Goal: Task Accomplishment & Management: Use online tool/utility

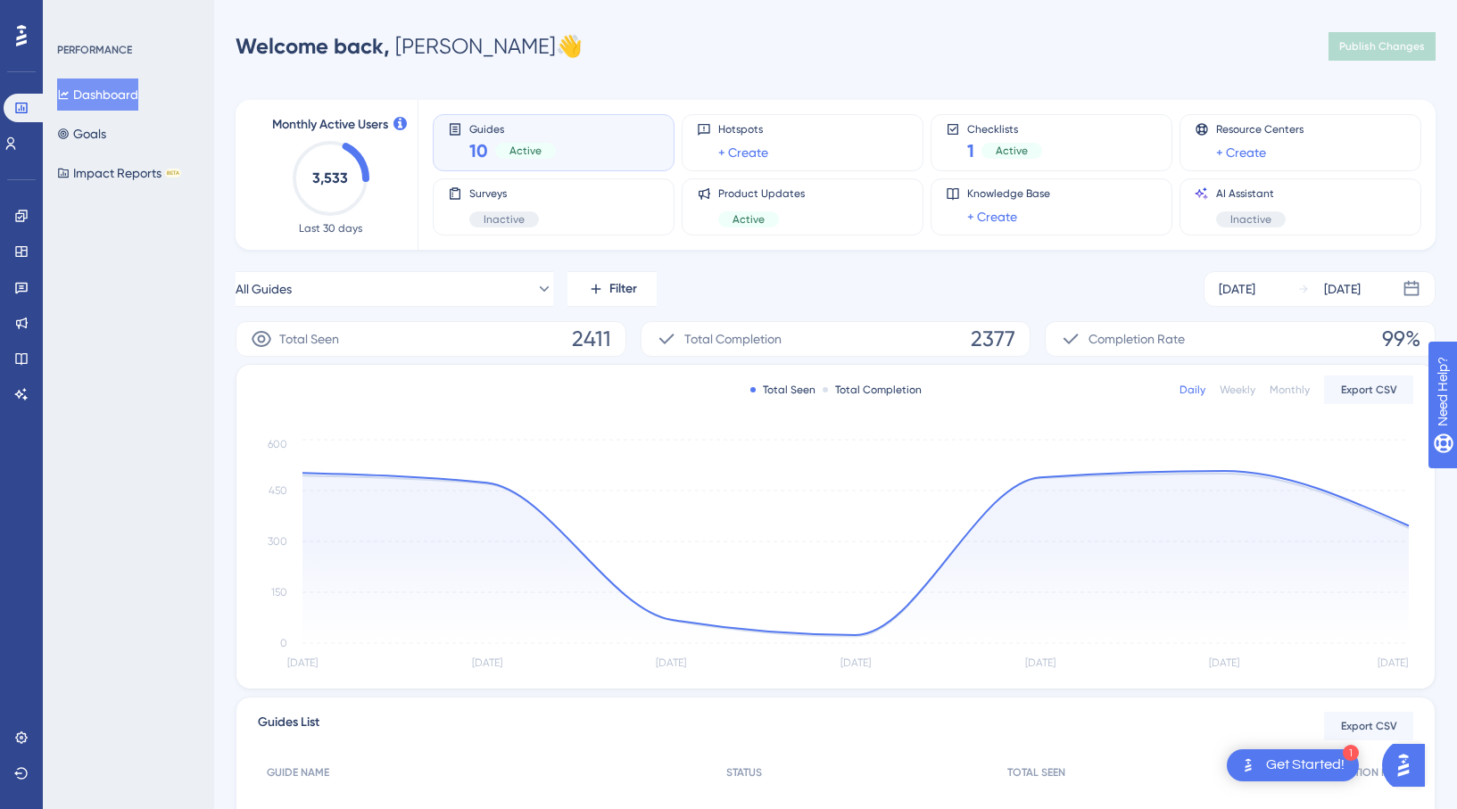
click at [18, 26] on icon at bounding box center [21, 35] width 11 height 21
click at [20, 144] on icon at bounding box center [21, 143] width 14 height 14
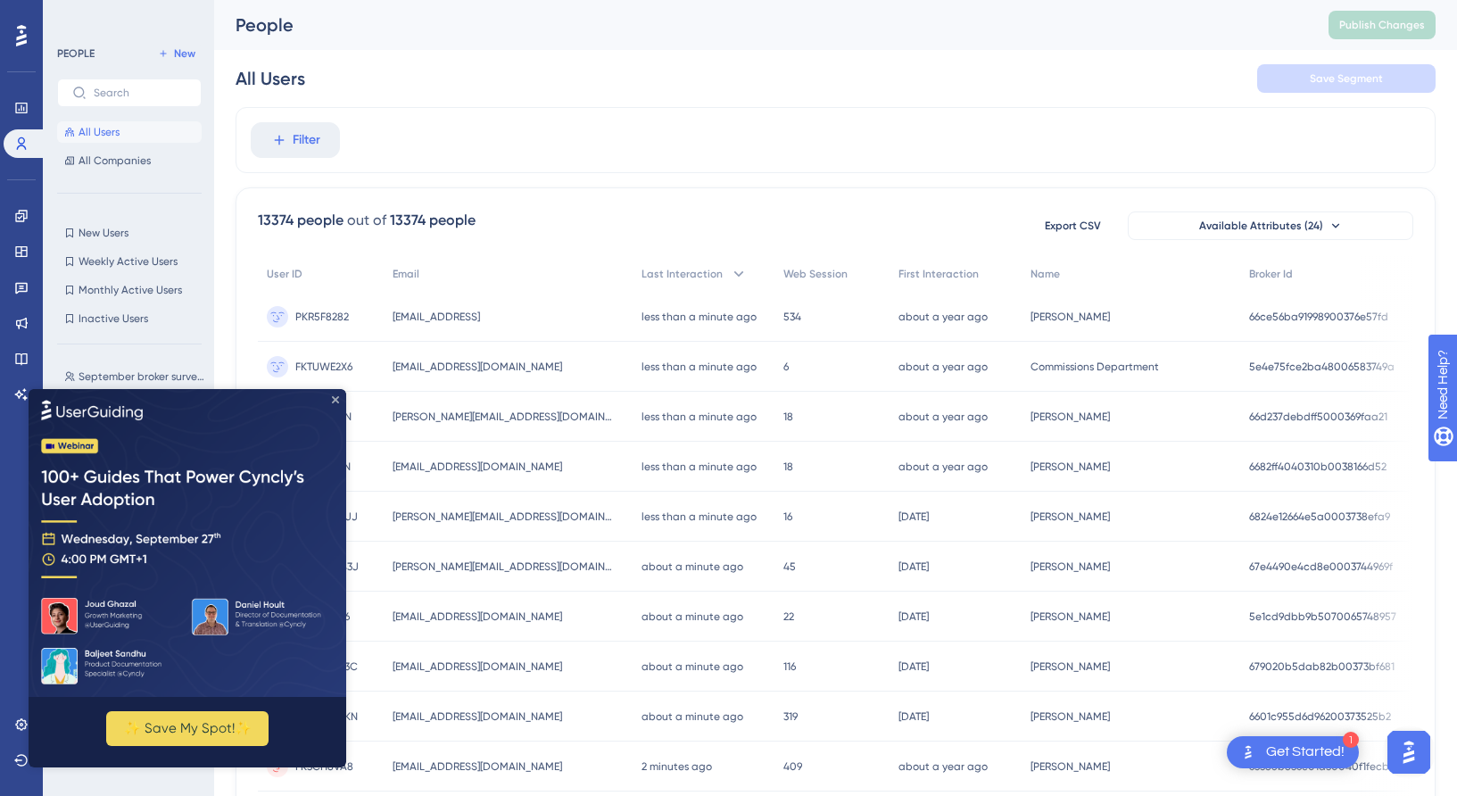
click at [336, 401] on icon "Close Preview" at bounding box center [335, 398] width 7 height 7
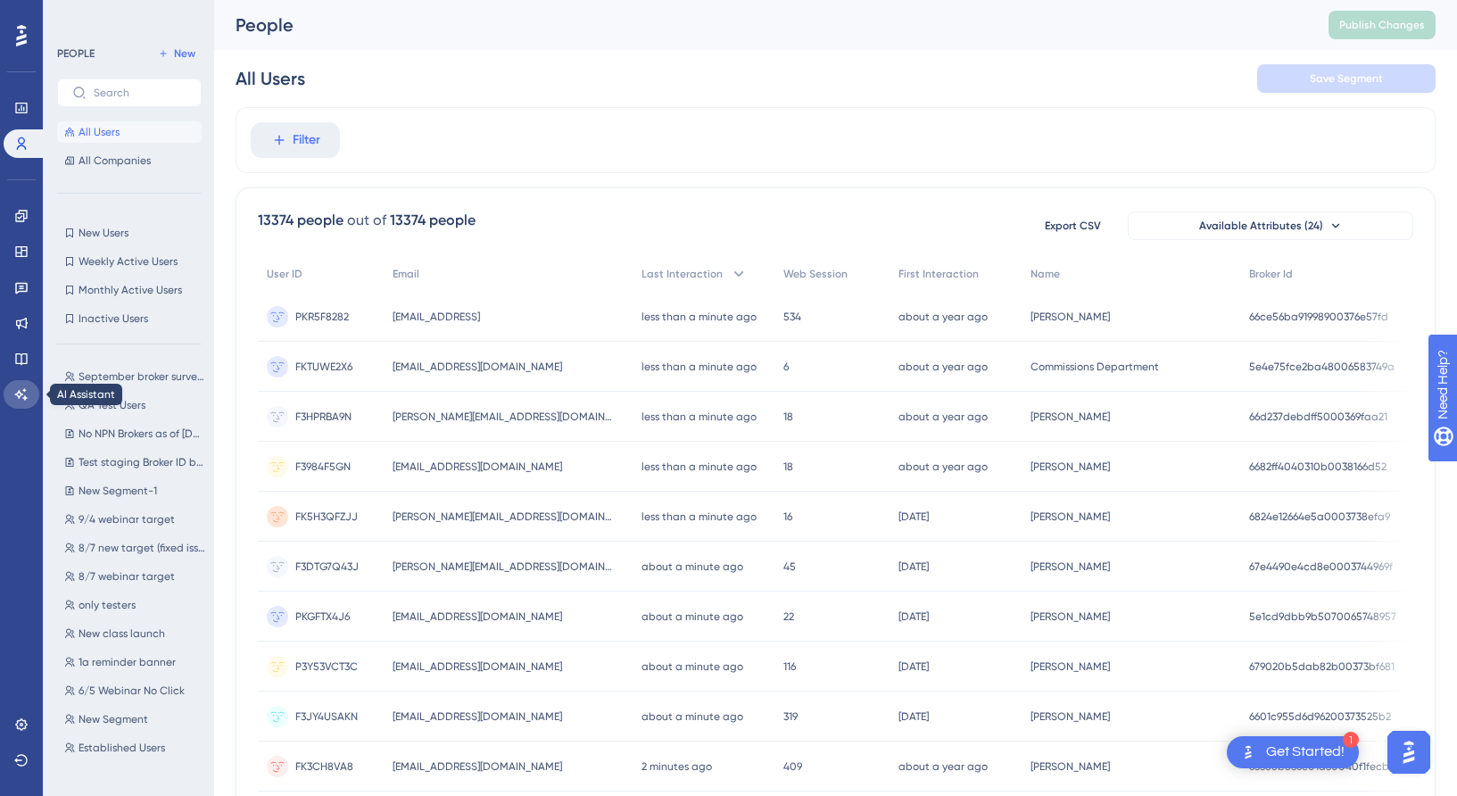
click at [20, 390] on icon at bounding box center [21, 394] width 14 height 14
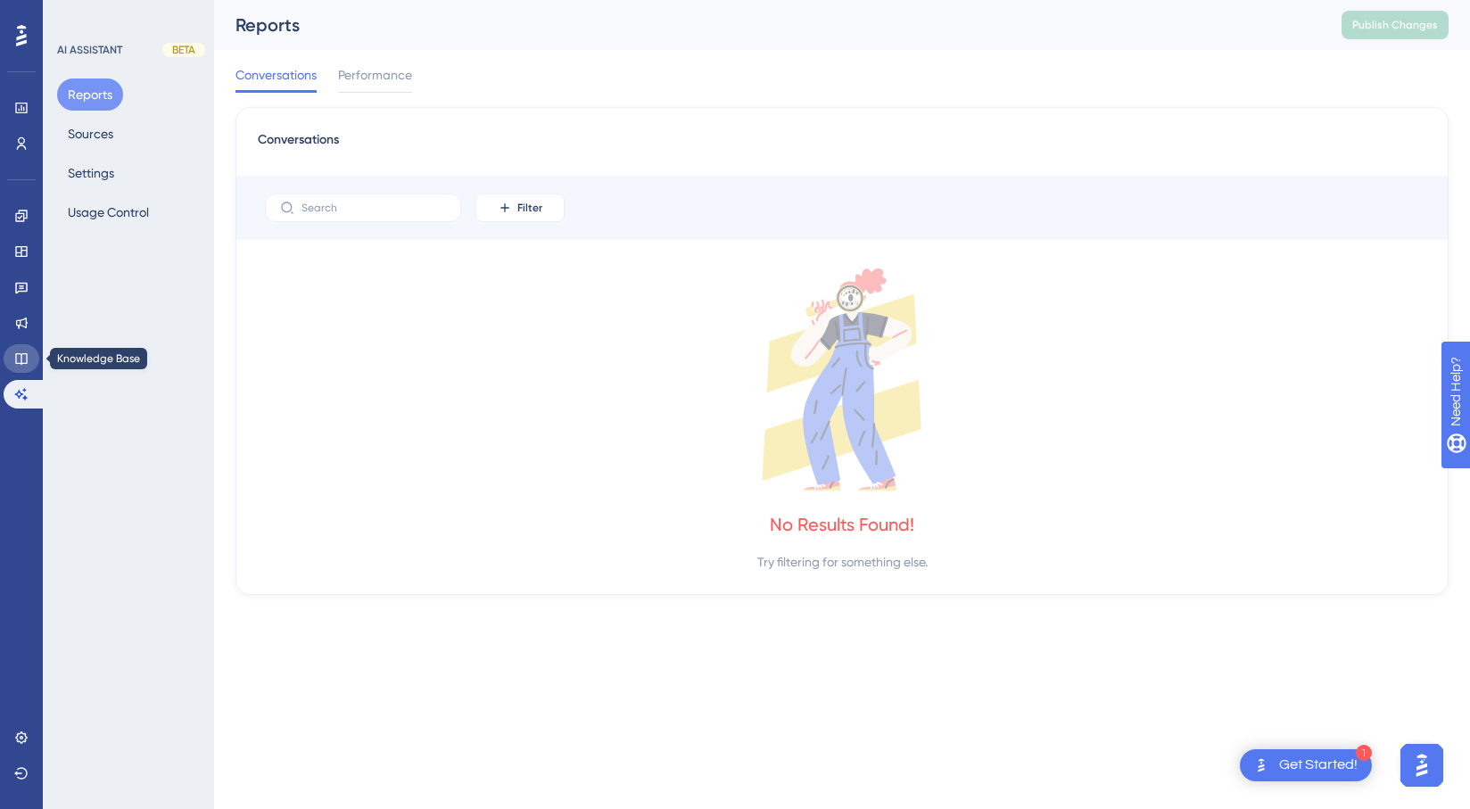
click at [18, 358] on icon at bounding box center [21, 358] width 14 height 14
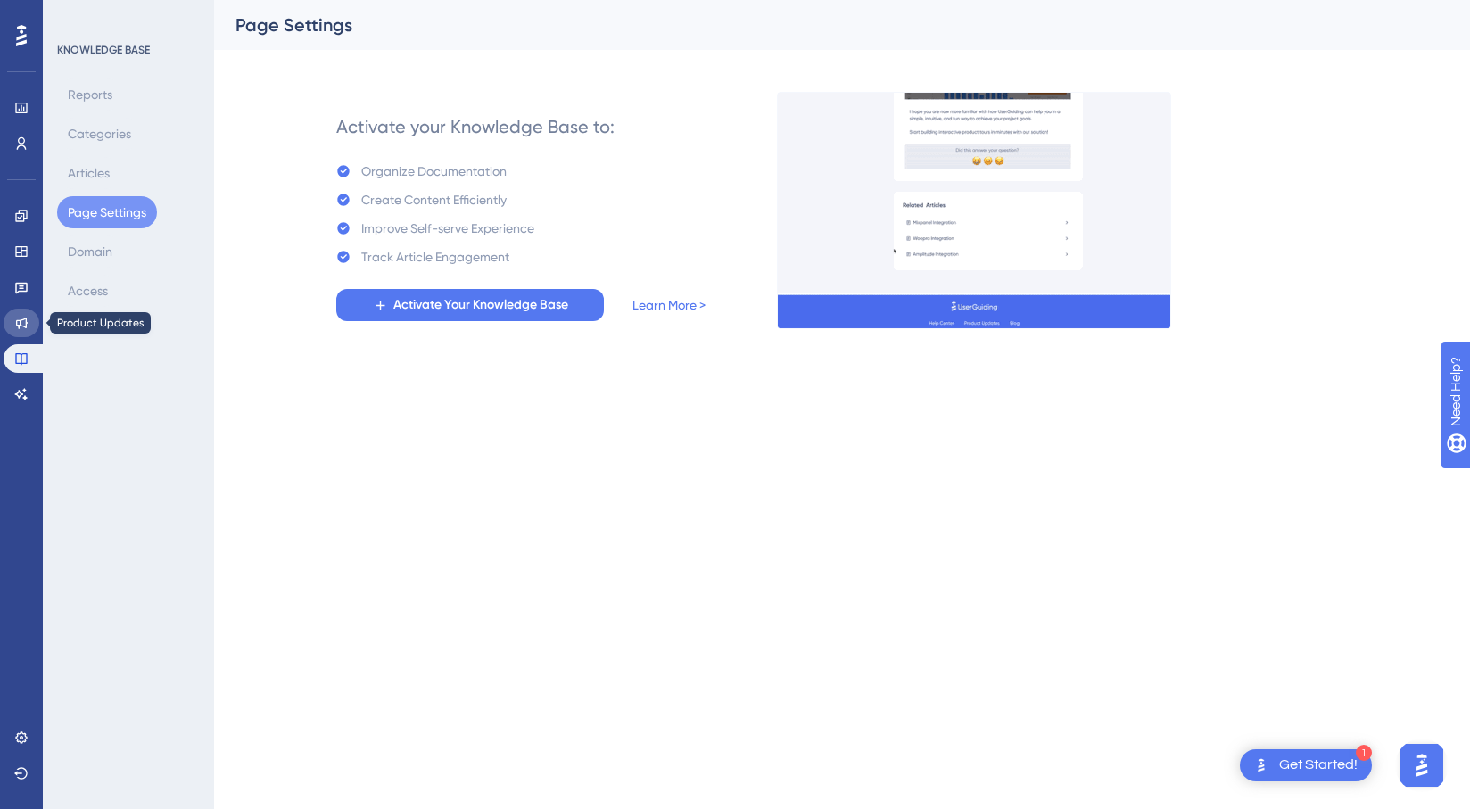
click at [24, 327] on icon at bounding box center [22, 324] width 12 height 12
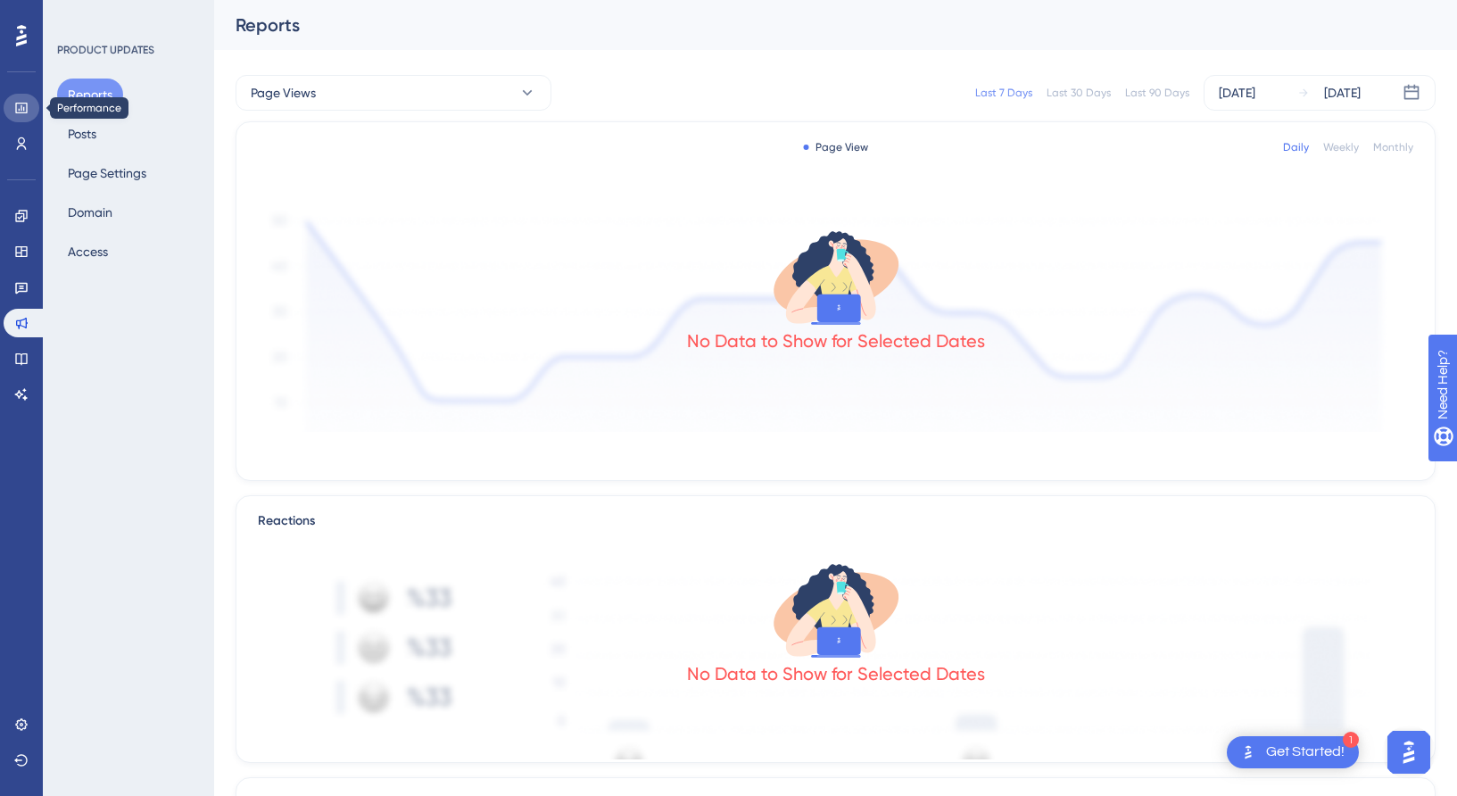
click at [19, 105] on icon at bounding box center [21, 108] width 14 height 14
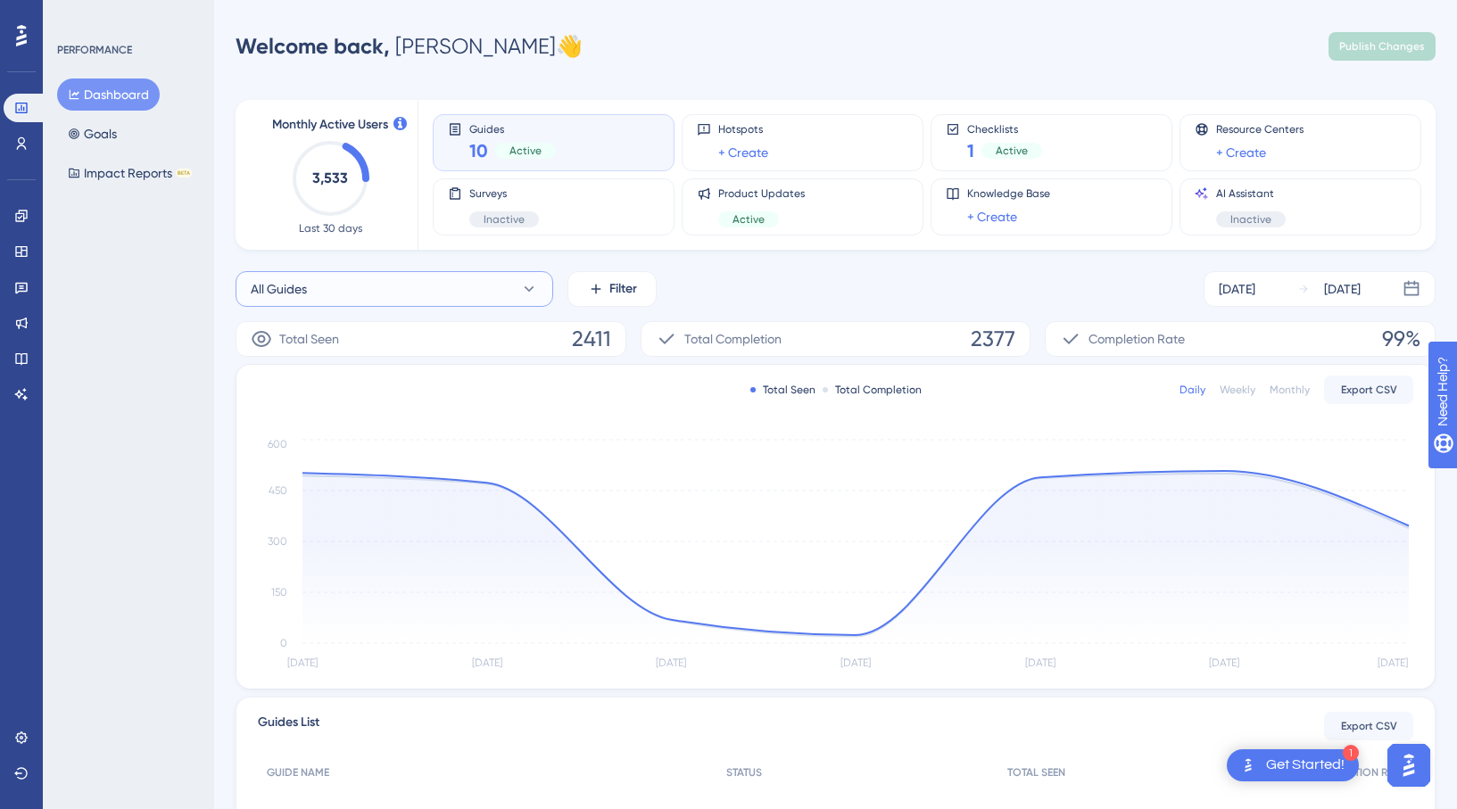
click at [365, 285] on button "All Guides" at bounding box center [395, 289] width 318 height 36
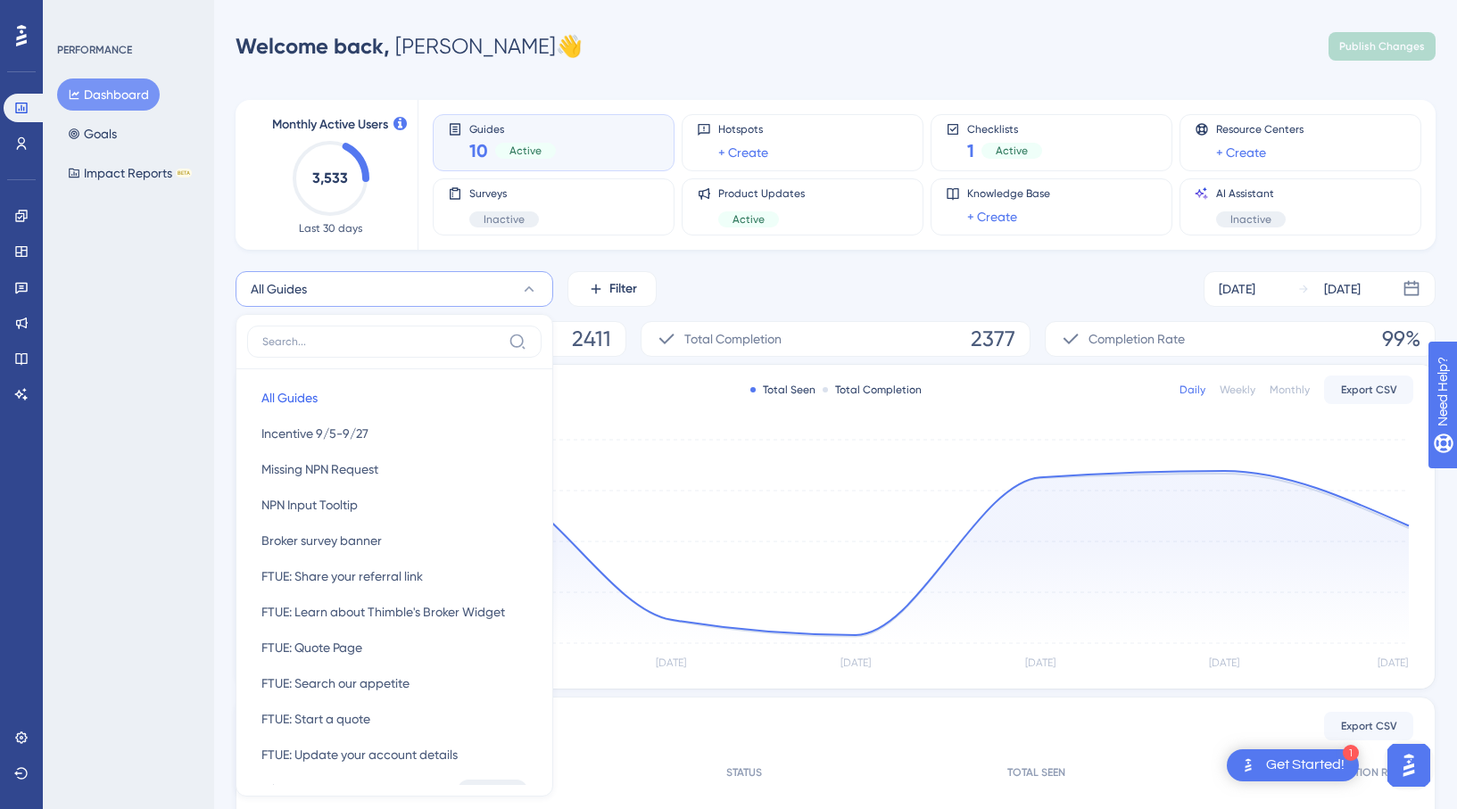
scroll to position [146, 0]
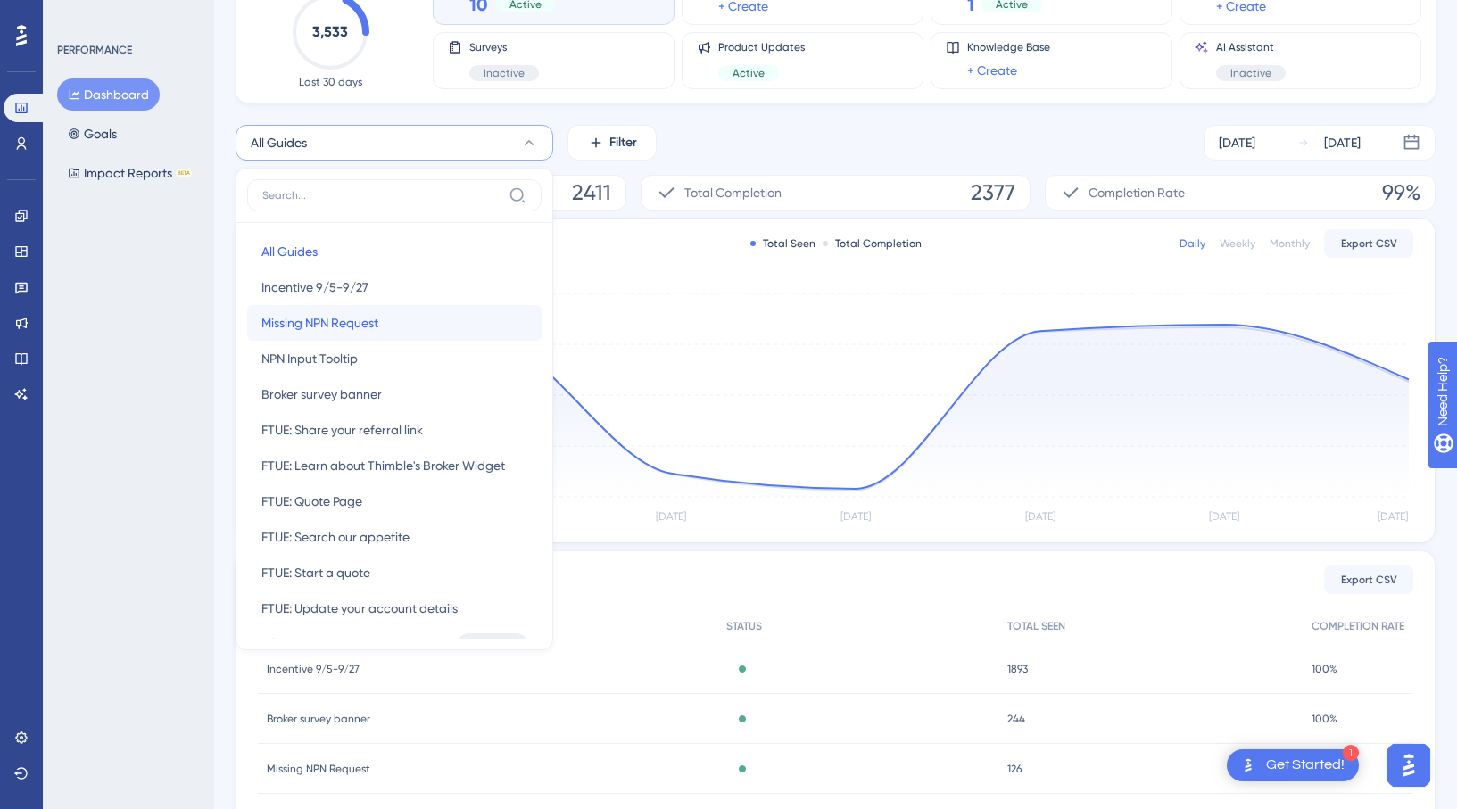
click at [368, 320] on span "Missing NPN Request" at bounding box center [319, 322] width 117 height 21
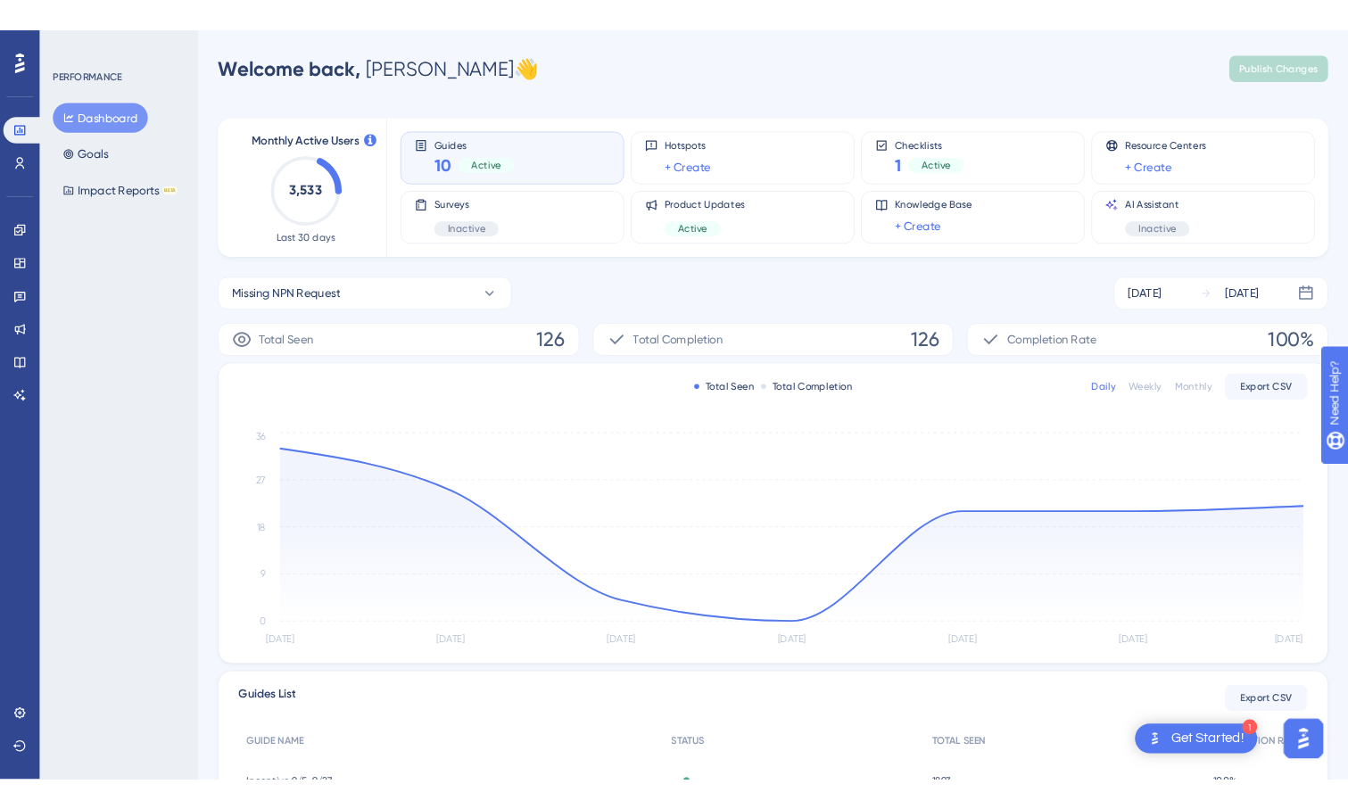
scroll to position [0, 0]
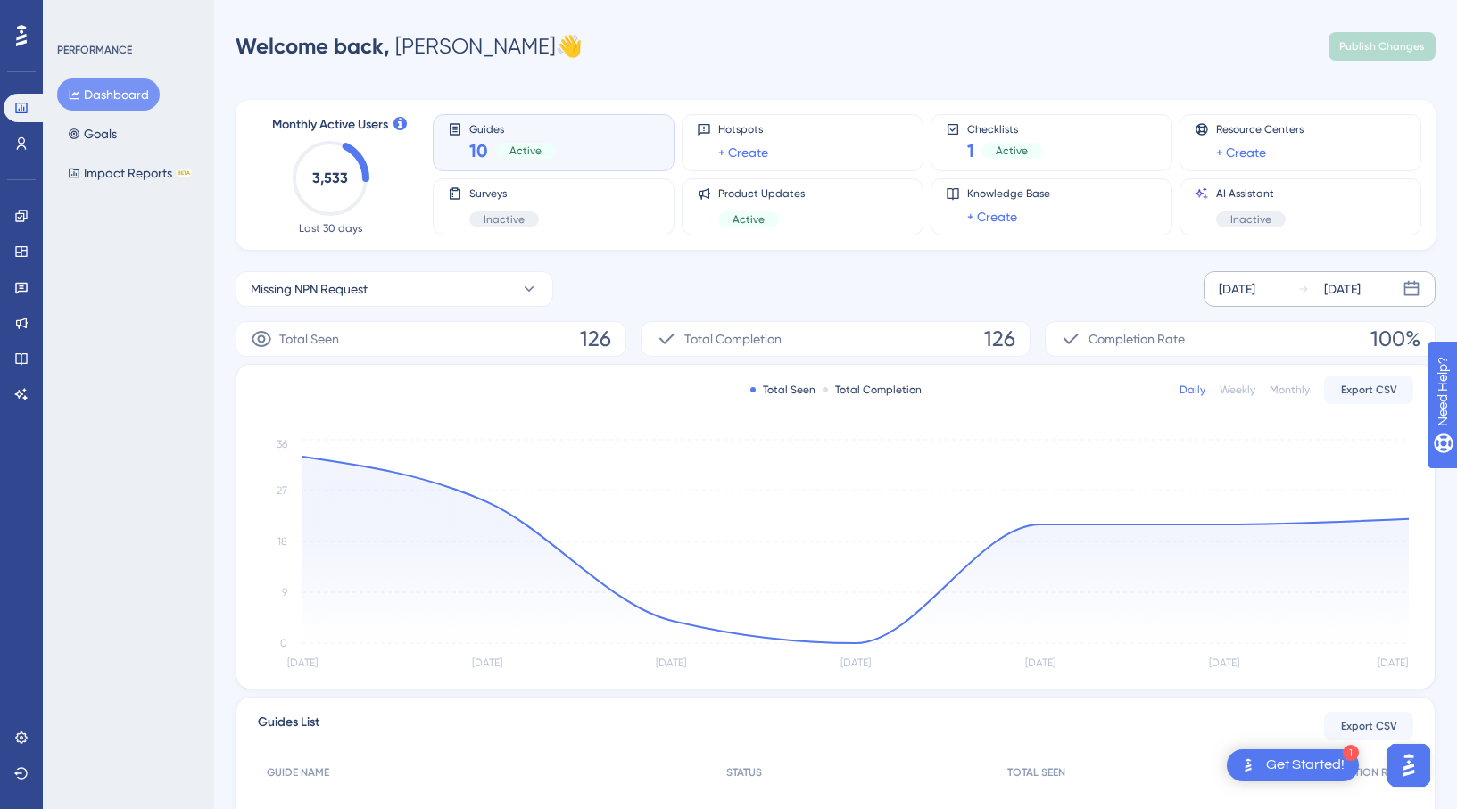
click at [1292, 292] on div "[DATE] [DATE]" at bounding box center [1319, 289] width 232 height 36
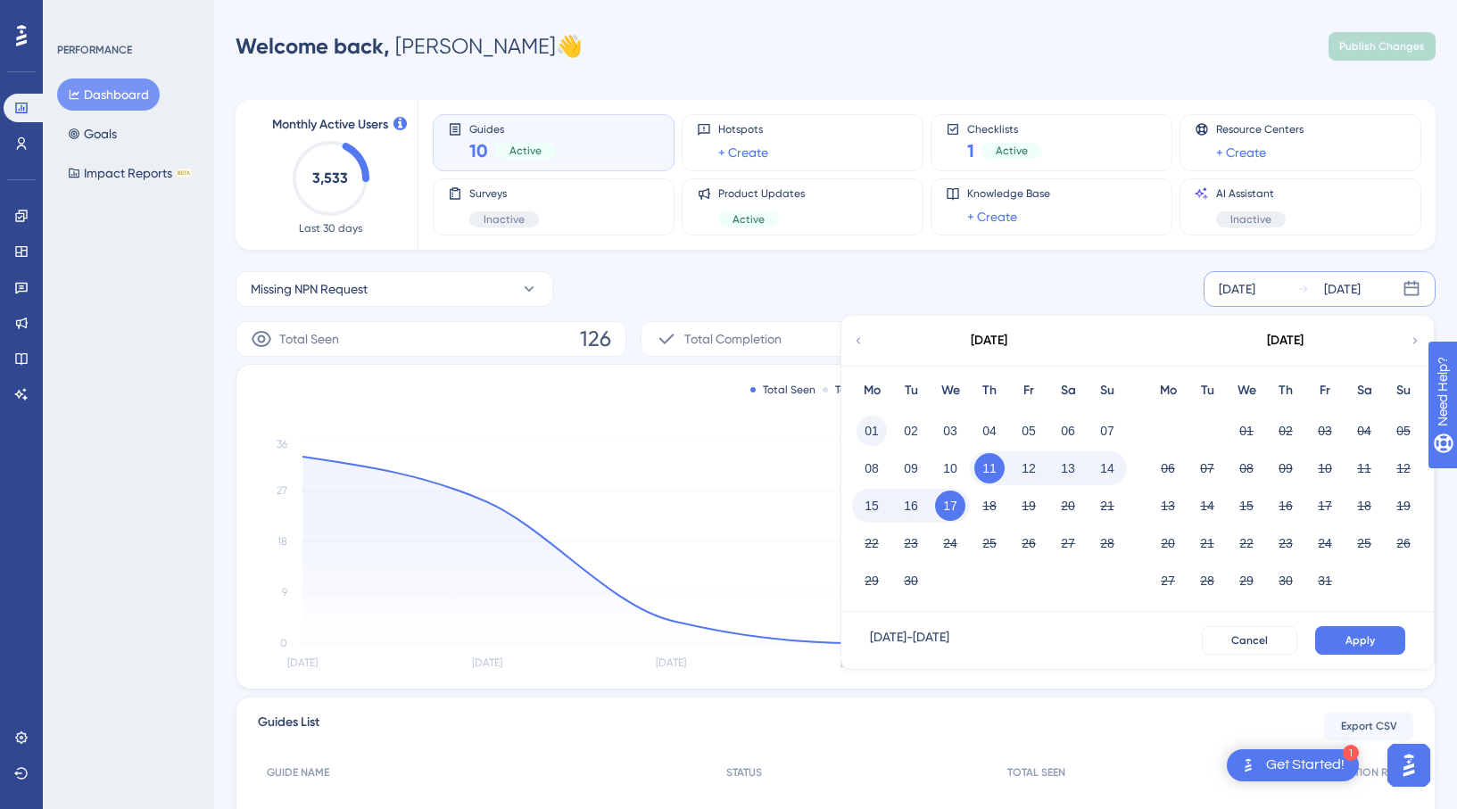
click at [865, 436] on button "01" at bounding box center [871, 431] width 30 height 30
click at [856, 342] on icon at bounding box center [858, 341] width 12 height 16
click at [1416, 338] on icon at bounding box center [1415, 341] width 12 height 16
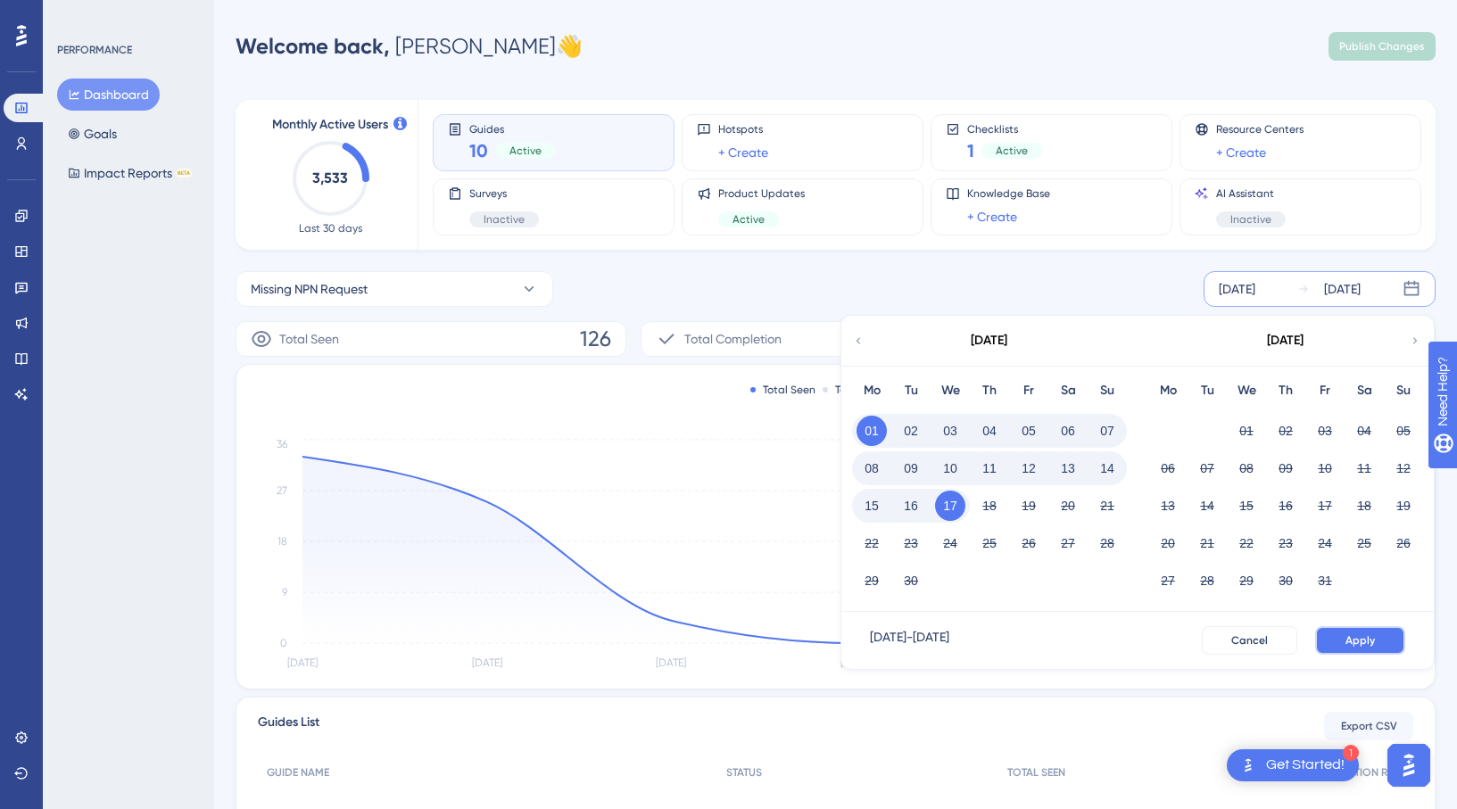
click at [1377, 641] on button "Apply" at bounding box center [1360, 640] width 90 height 29
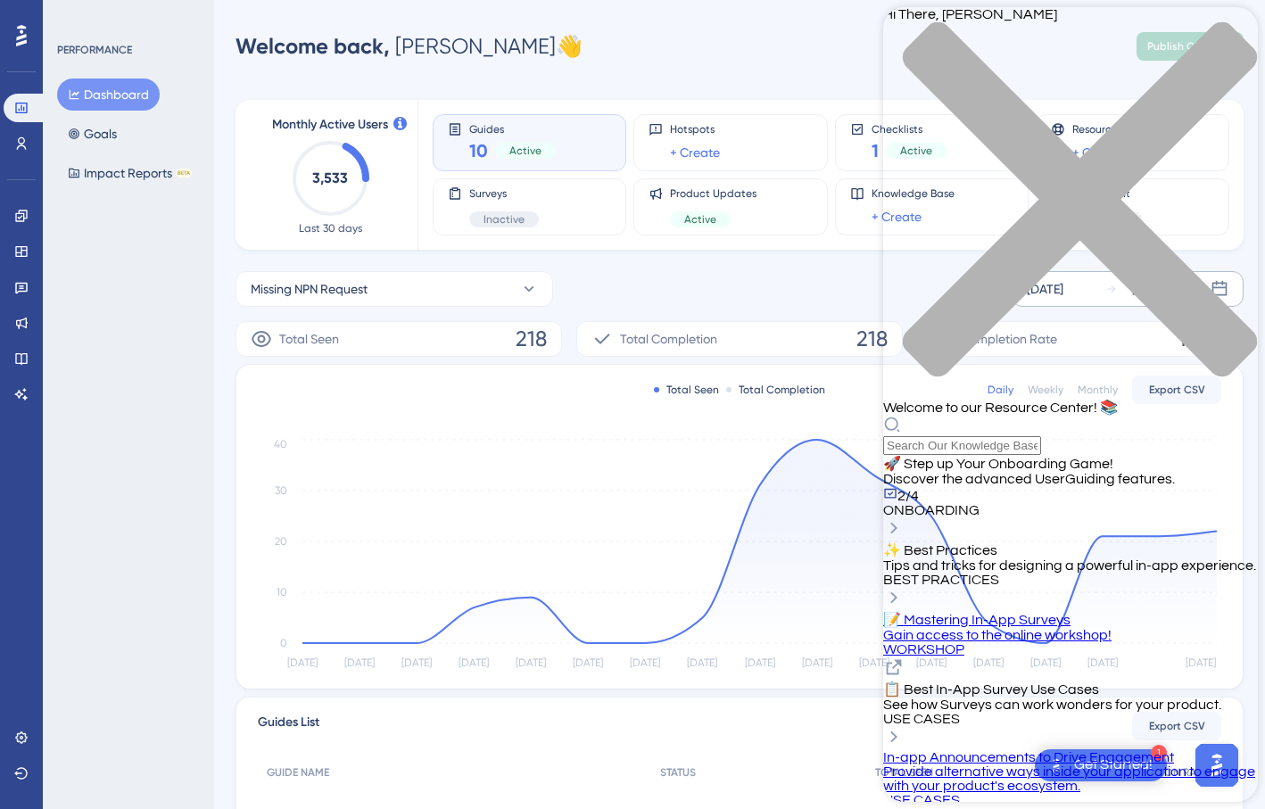
click at [1238, 25] on div "close resource center" at bounding box center [1070, 209] width 375 height 377
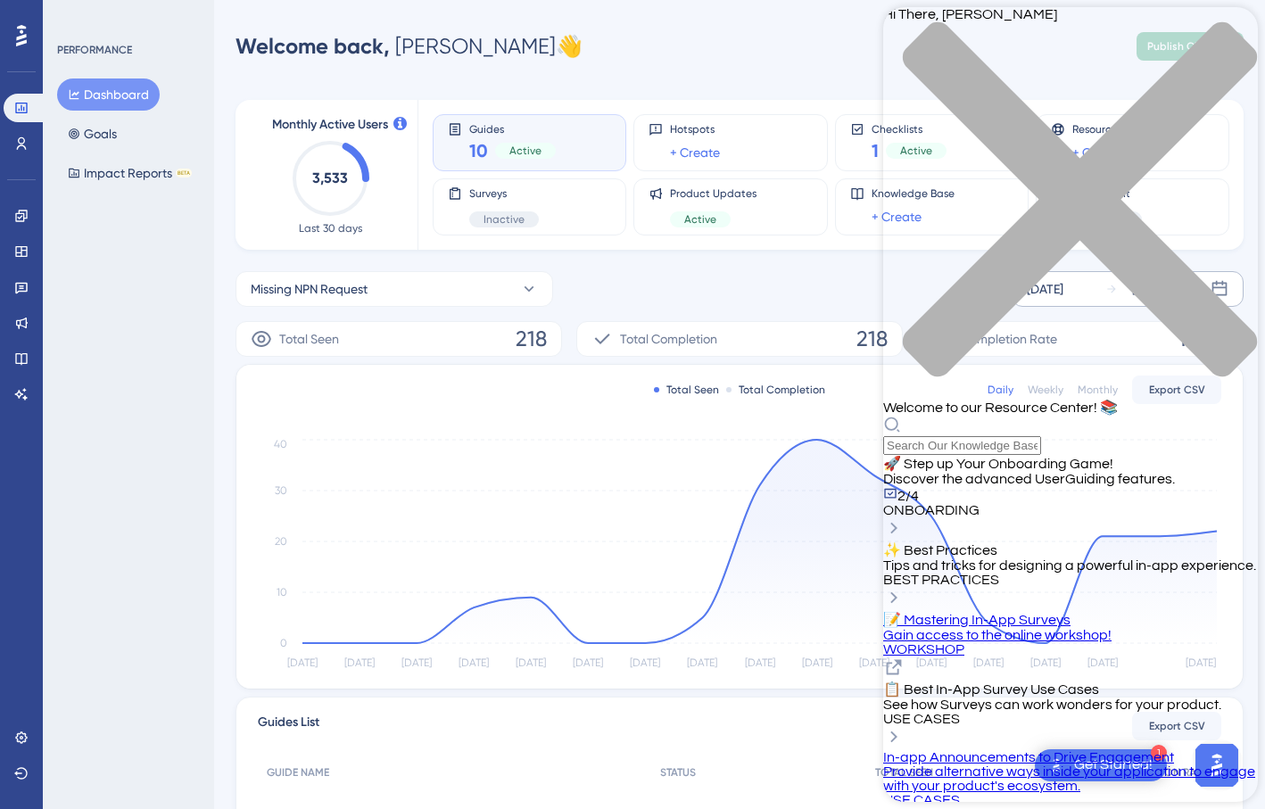
click at [1230, 43] on div "close resource center" at bounding box center [1070, 209] width 375 height 377
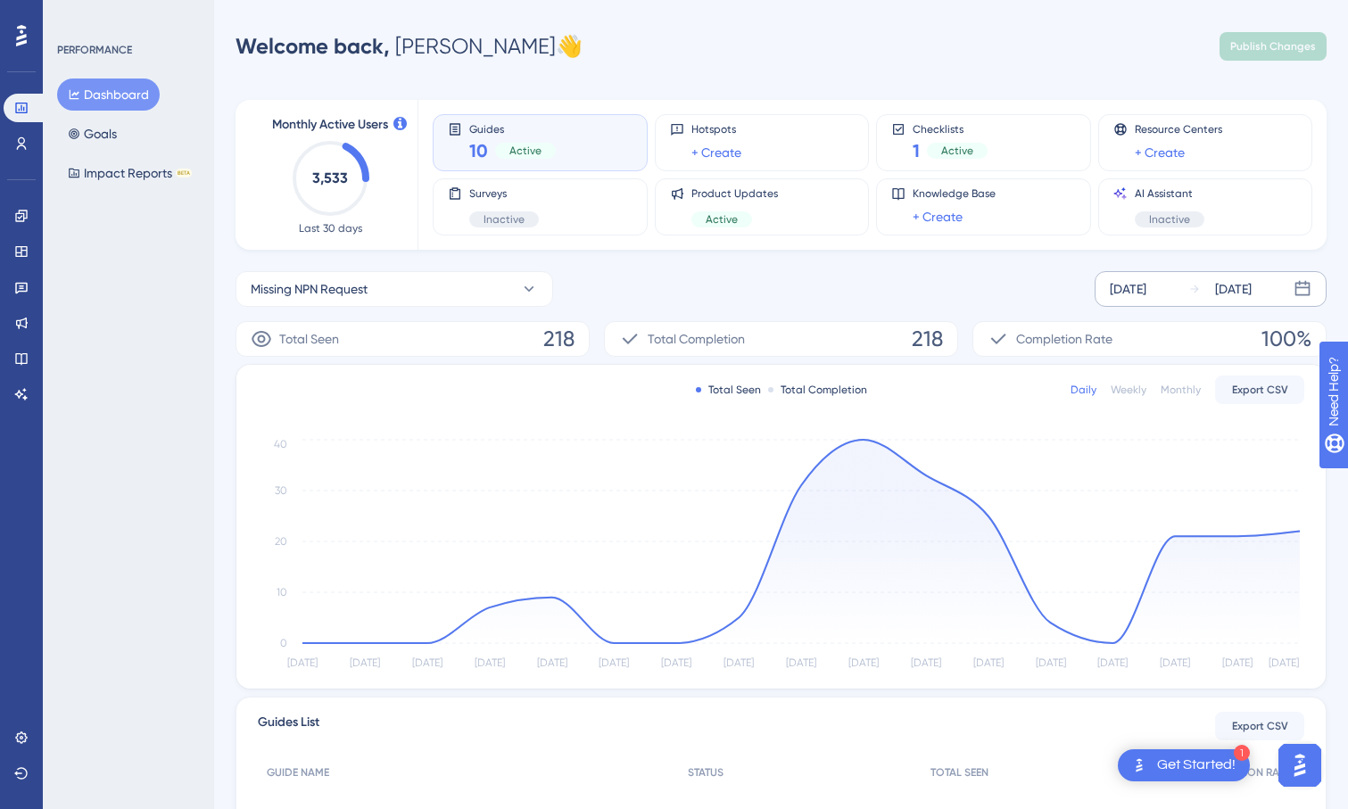
click at [1194, 767] on div "Get Started!" at bounding box center [1196, 766] width 79 height 20
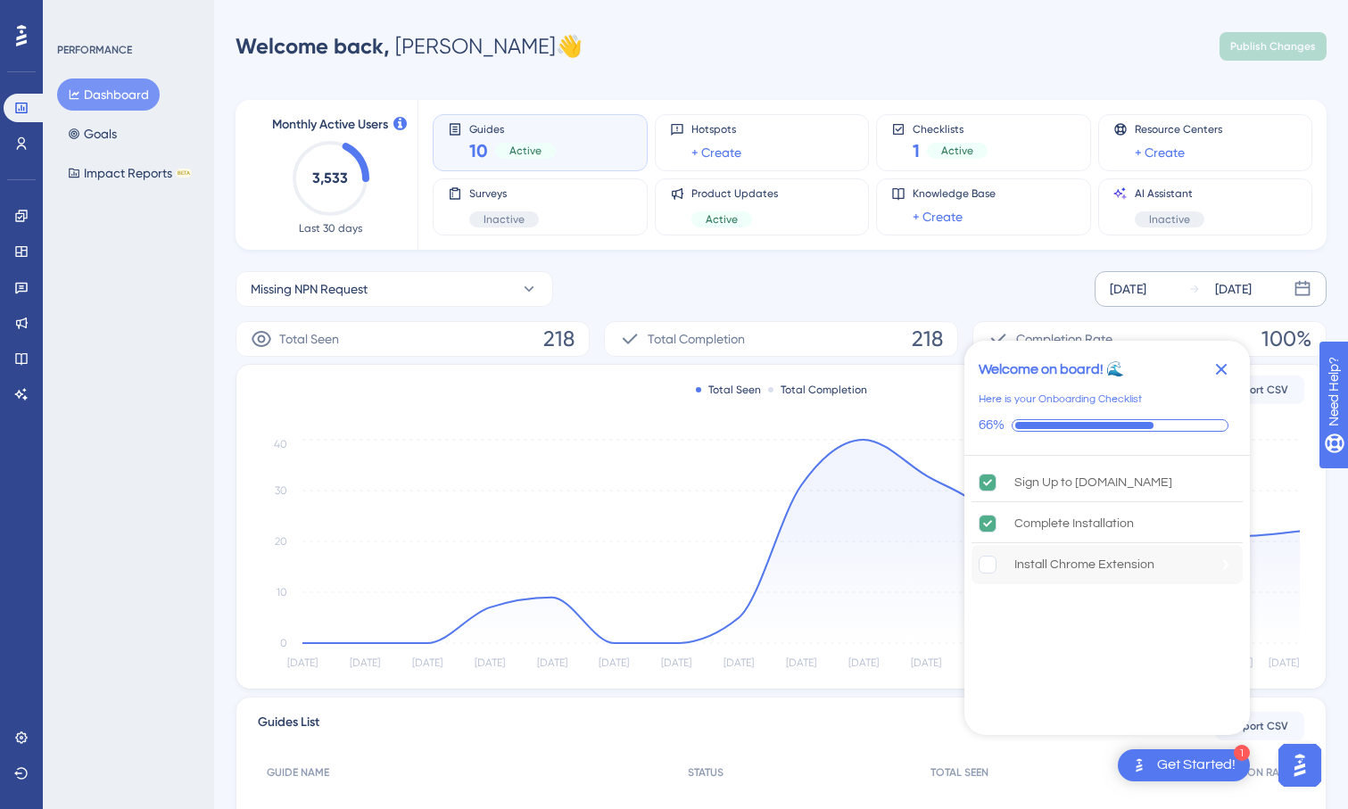
click at [989, 571] on rect "Install Chrome Extension is incomplete." at bounding box center [988, 565] width 17 height 17
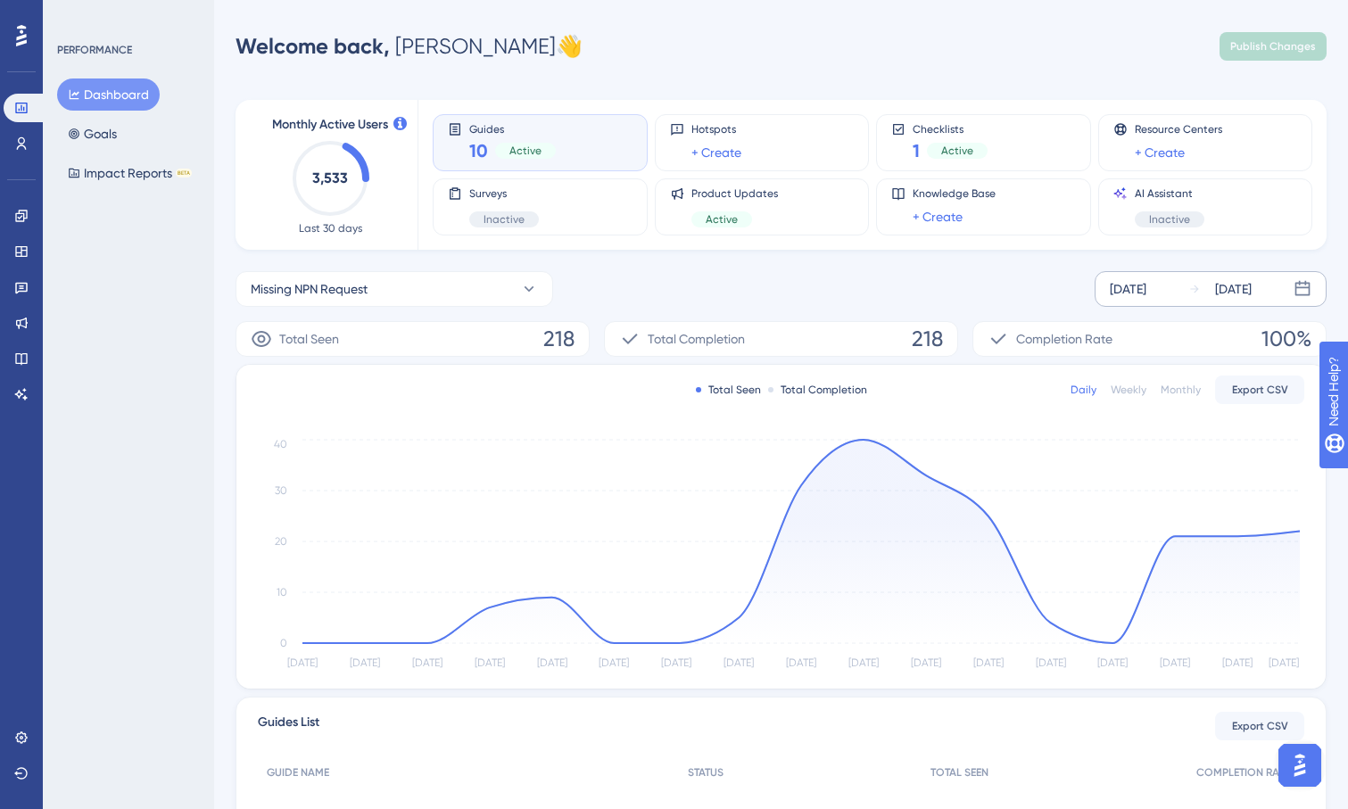
click at [1288, 762] on img "Open AI Assistant Launcher" at bounding box center [1300, 765] width 32 height 32
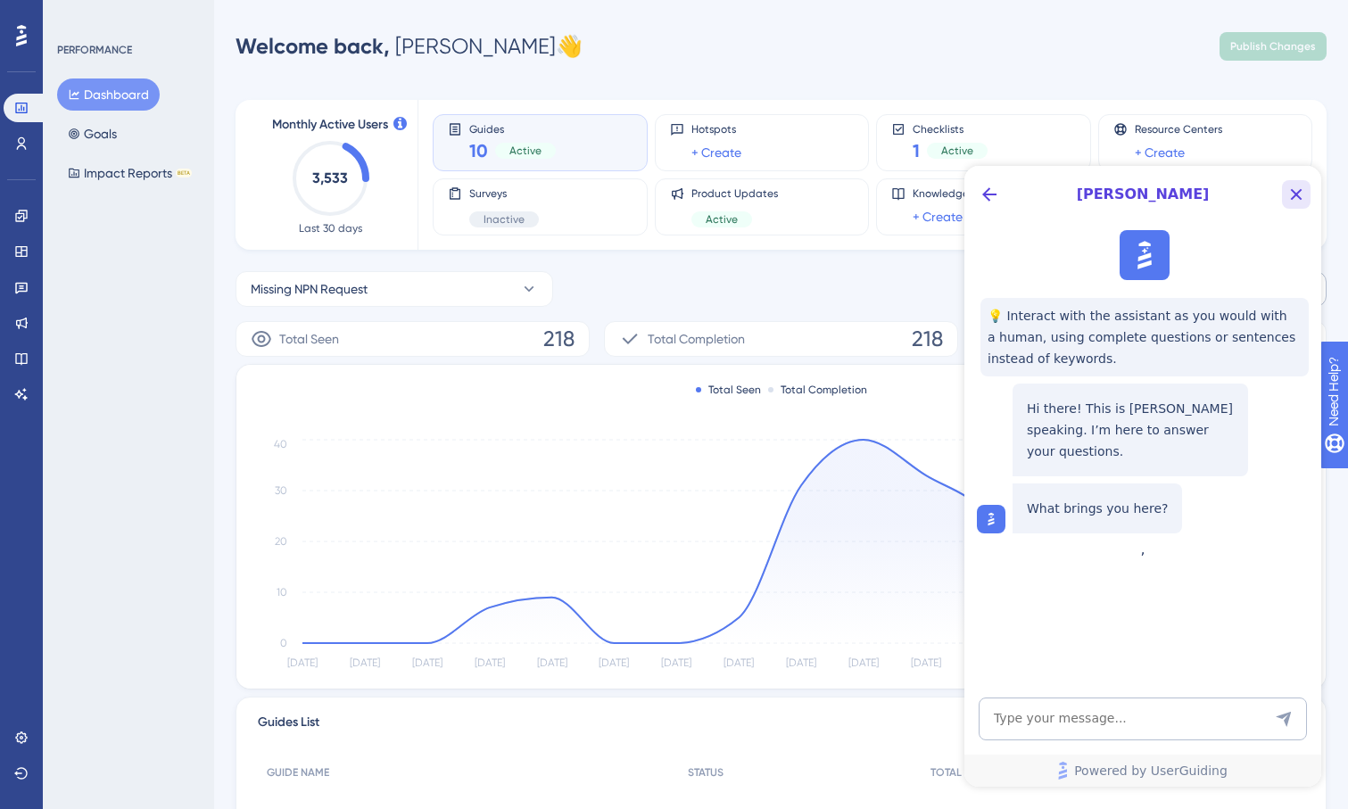
click at [1307, 190] on button "Close Button" at bounding box center [1296, 194] width 29 height 29
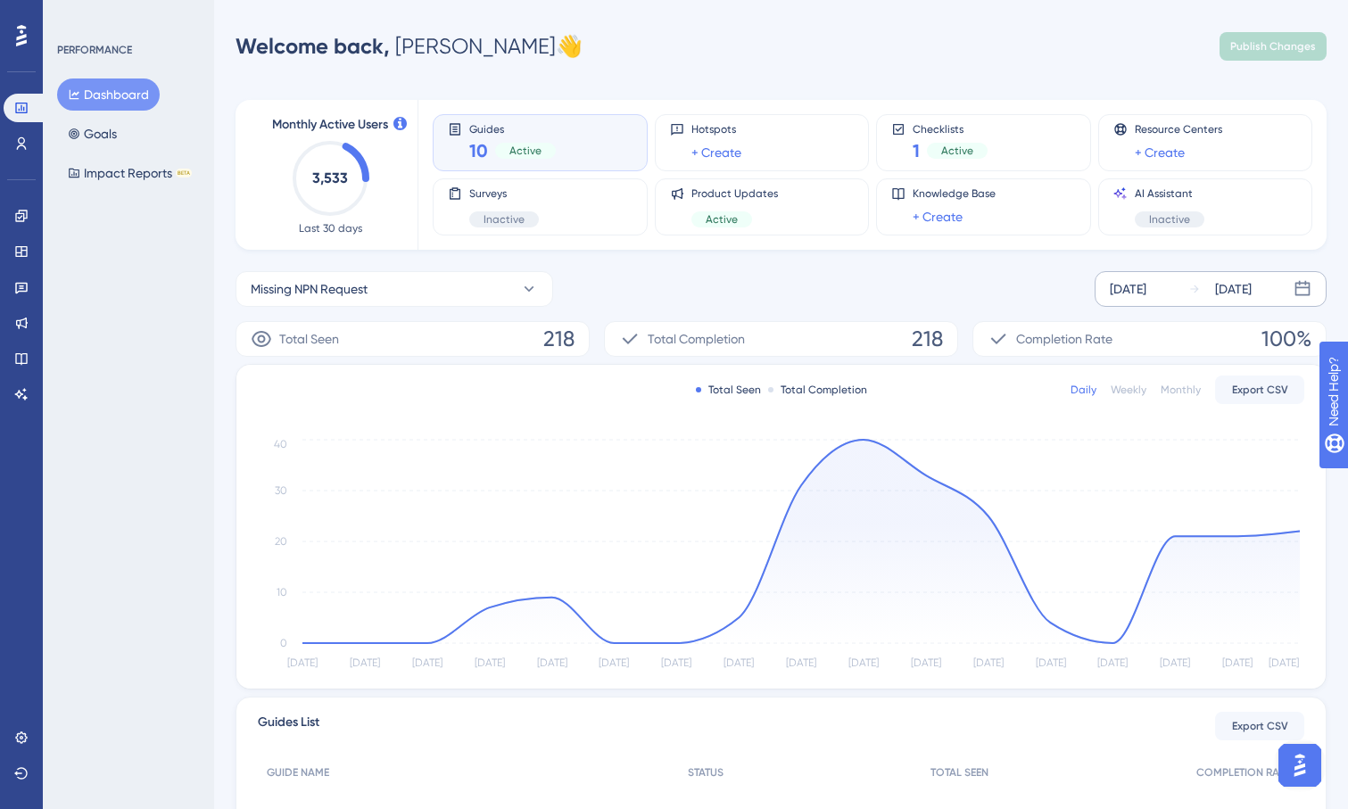
click at [20, 42] on icon at bounding box center [21, 35] width 11 height 21
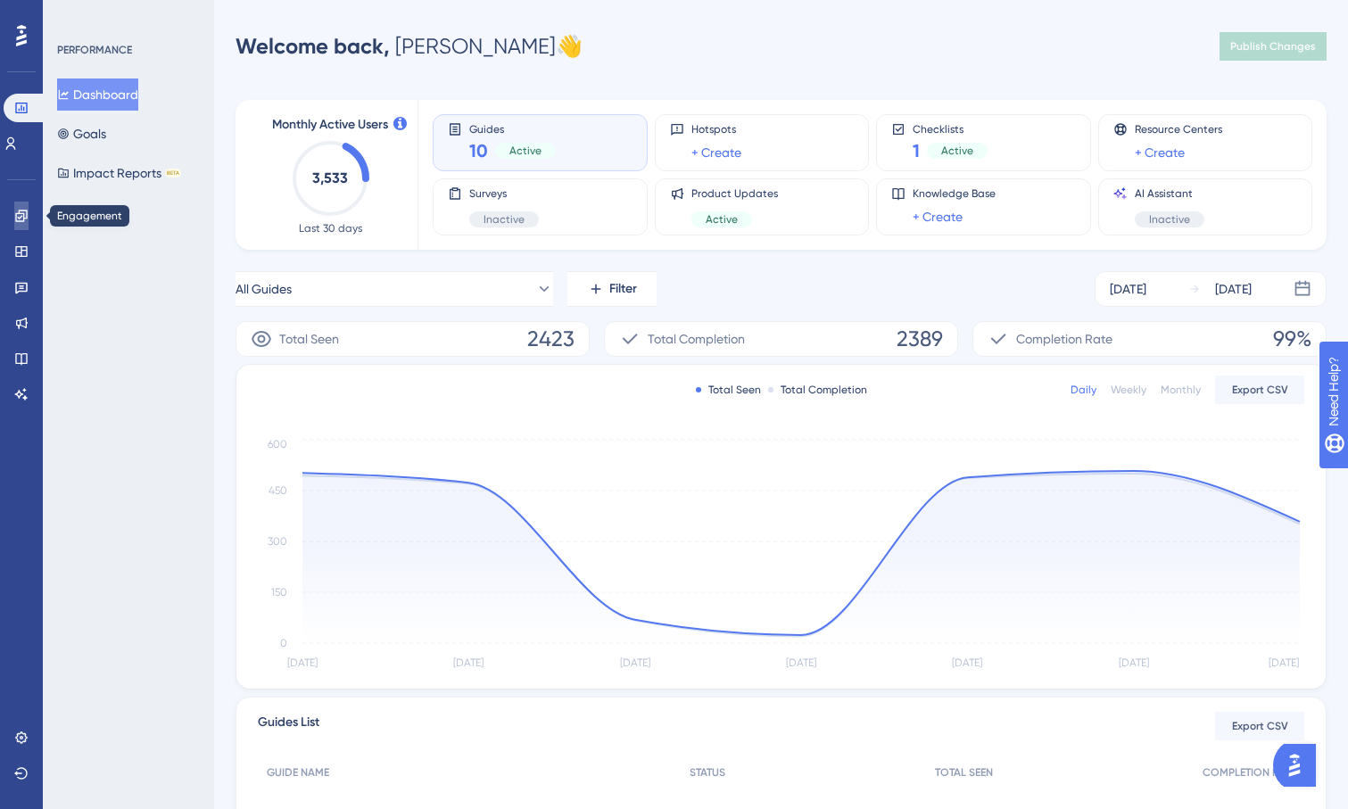
click at [22, 220] on icon at bounding box center [21, 216] width 12 height 12
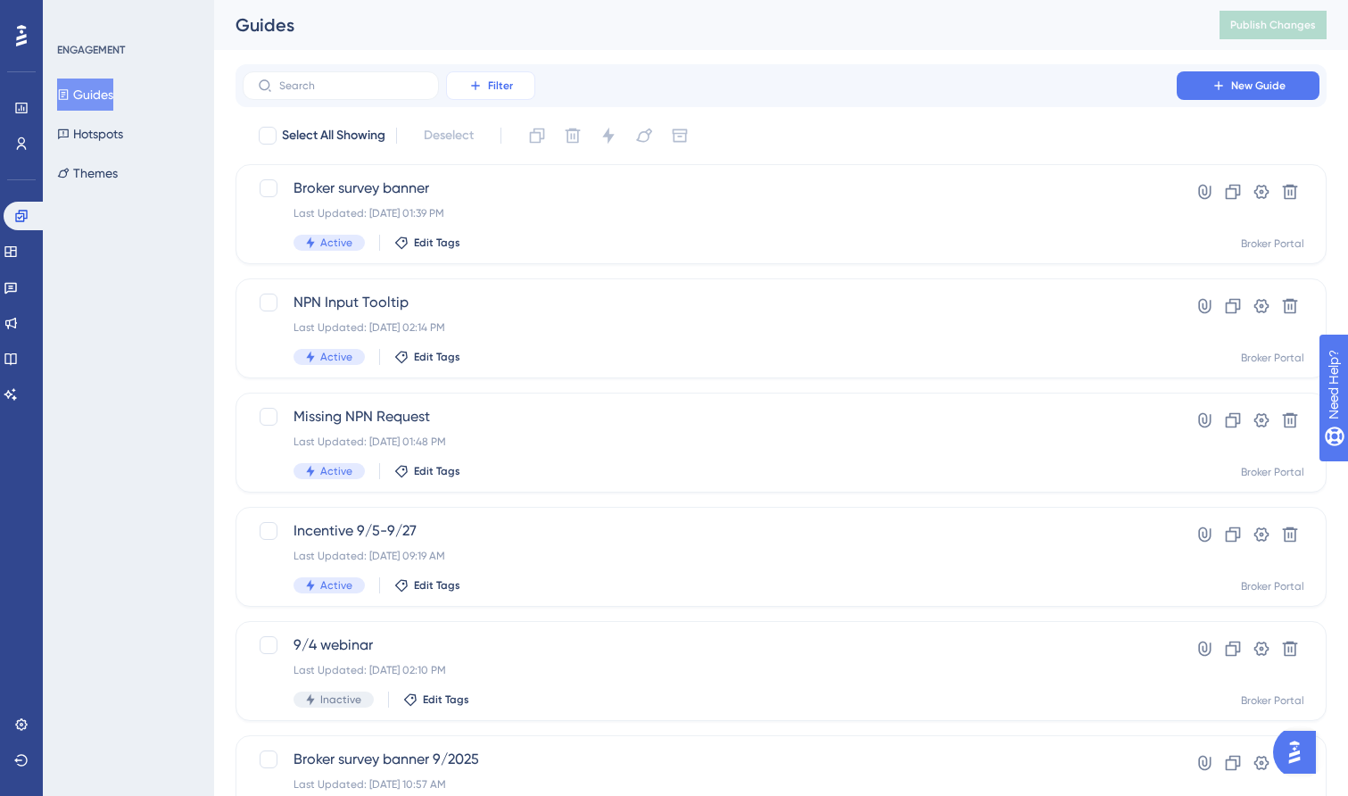
click at [515, 87] on button "Filter" at bounding box center [490, 85] width 89 height 29
click at [736, 63] on div "Performance Users Engagement Widgets Feedback Product Updates Knowledge Base AI…" at bounding box center [781, 678] width 1134 height 1356
click at [375, 188] on span "Broker survey banner" at bounding box center [710, 188] width 832 height 21
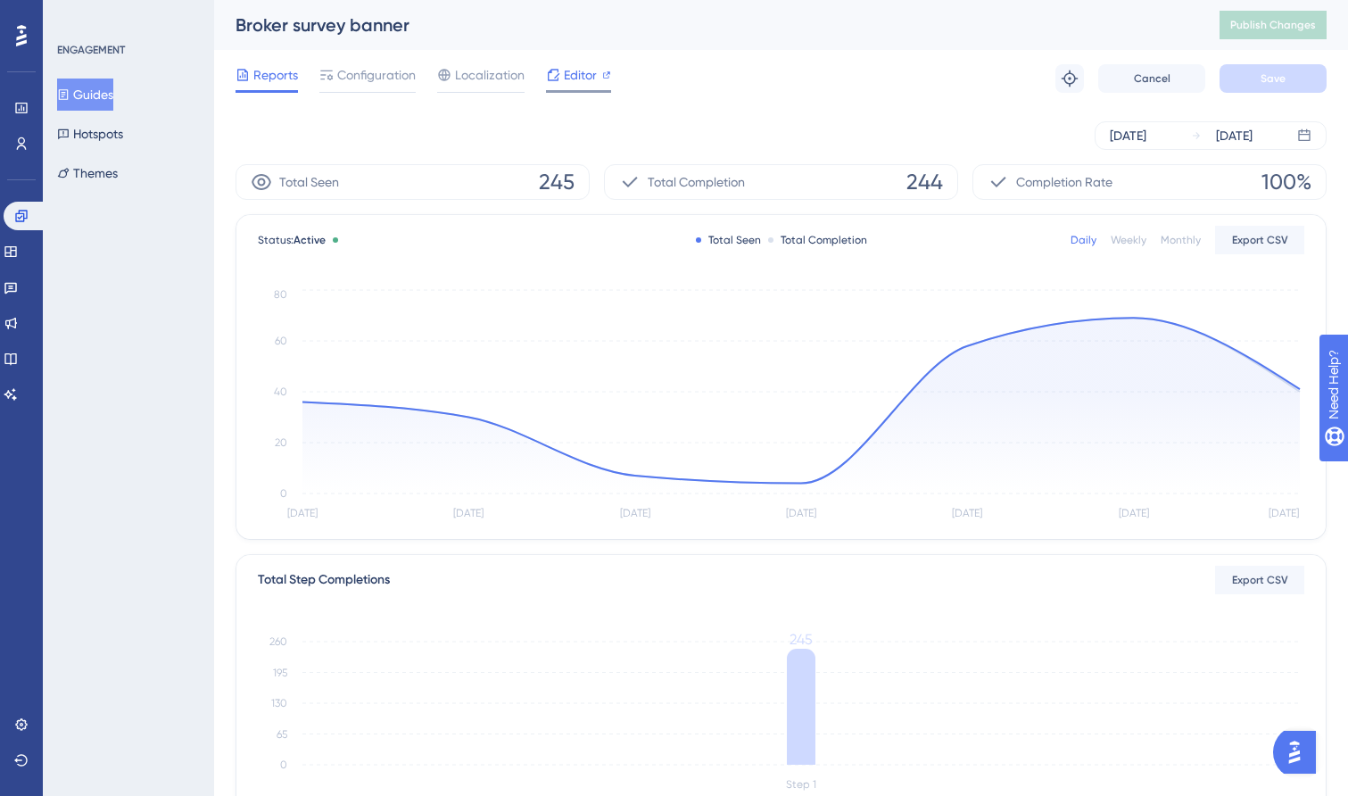
click at [585, 76] on span "Editor" at bounding box center [580, 74] width 33 height 21
